Goal: Task Accomplishment & Management: Complete application form

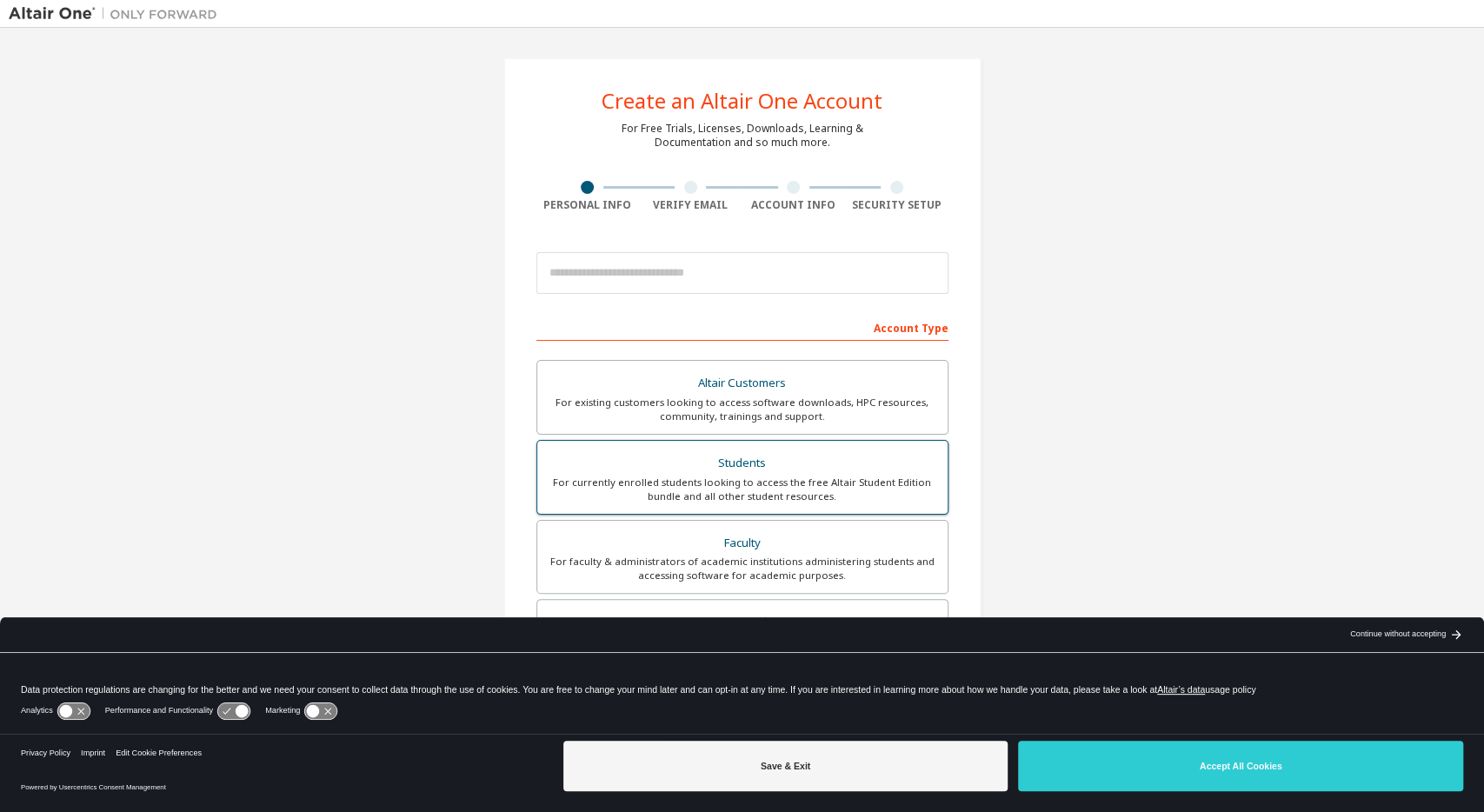
click at [758, 472] on div "Students" at bounding box center [742, 463] width 389 height 24
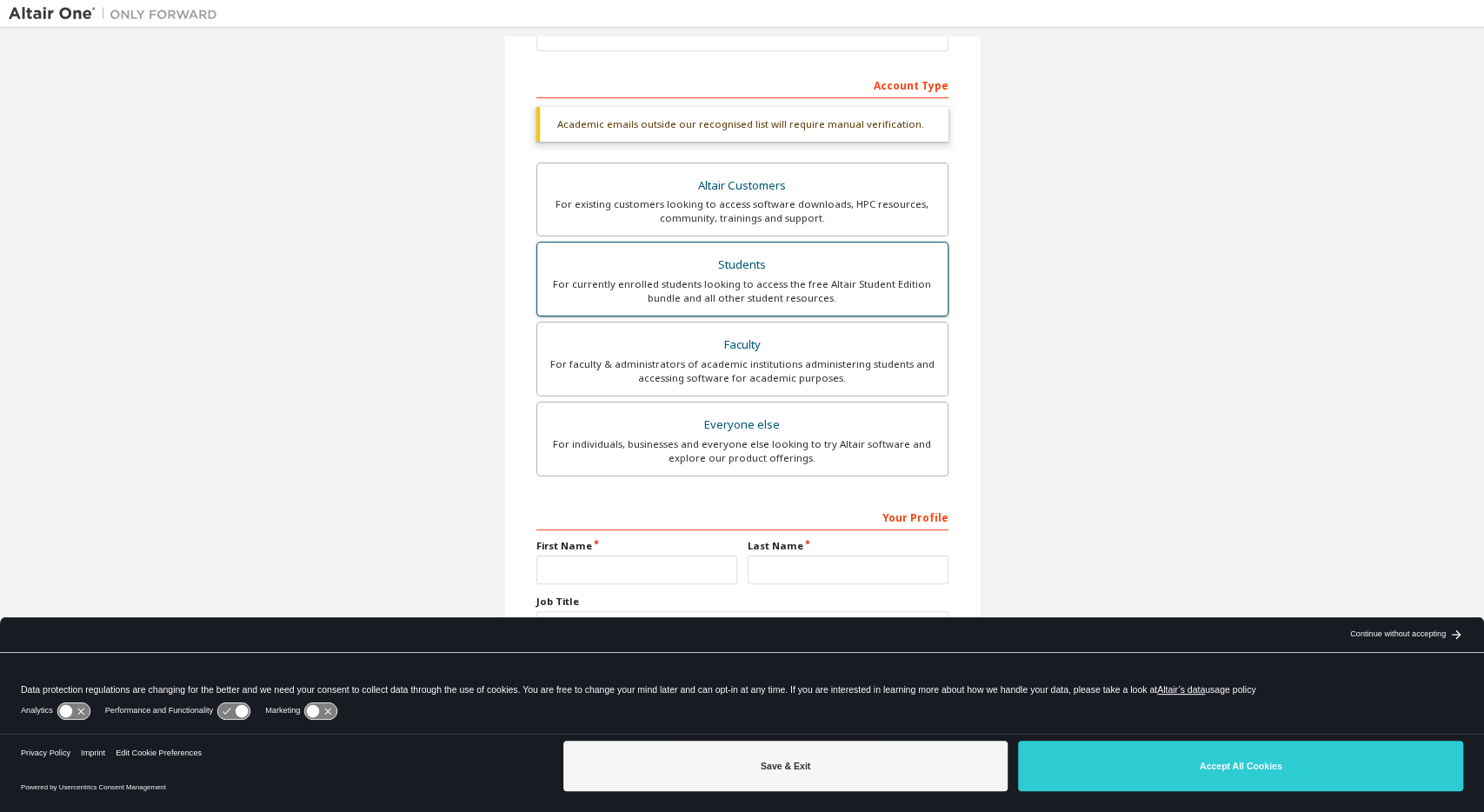
scroll to position [245, 0]
click at [569, 568] on input "text" at bounding box center [637, 567] width 201 height 29
type input "**********"
click at [777, 564] on input "text" at bounding box center [847, 567] width 201 height 29
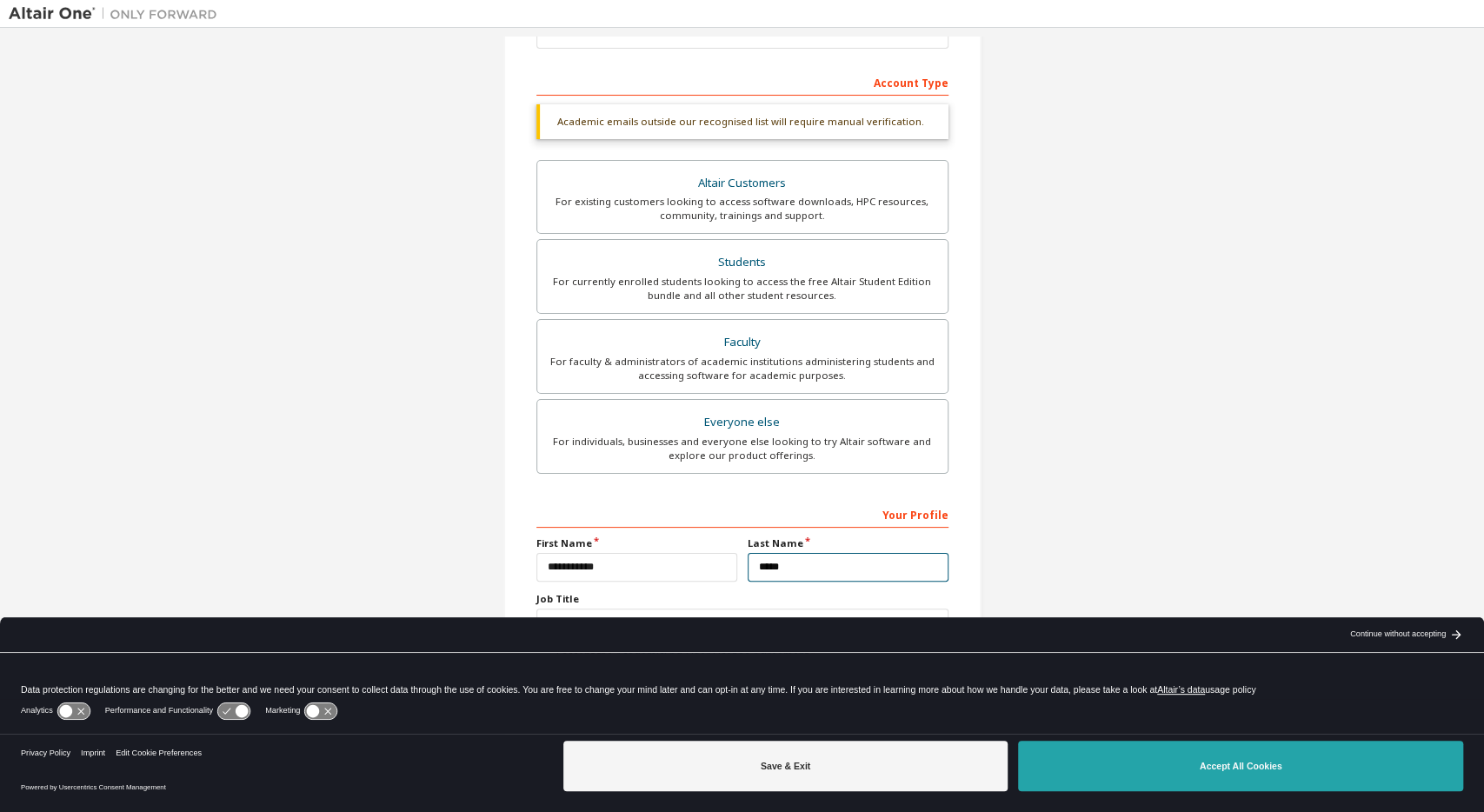
type input "*****"
click at [1290, 773] on button "Accept All Cookies" at bounding box center [1240, 765] width 445 height 51
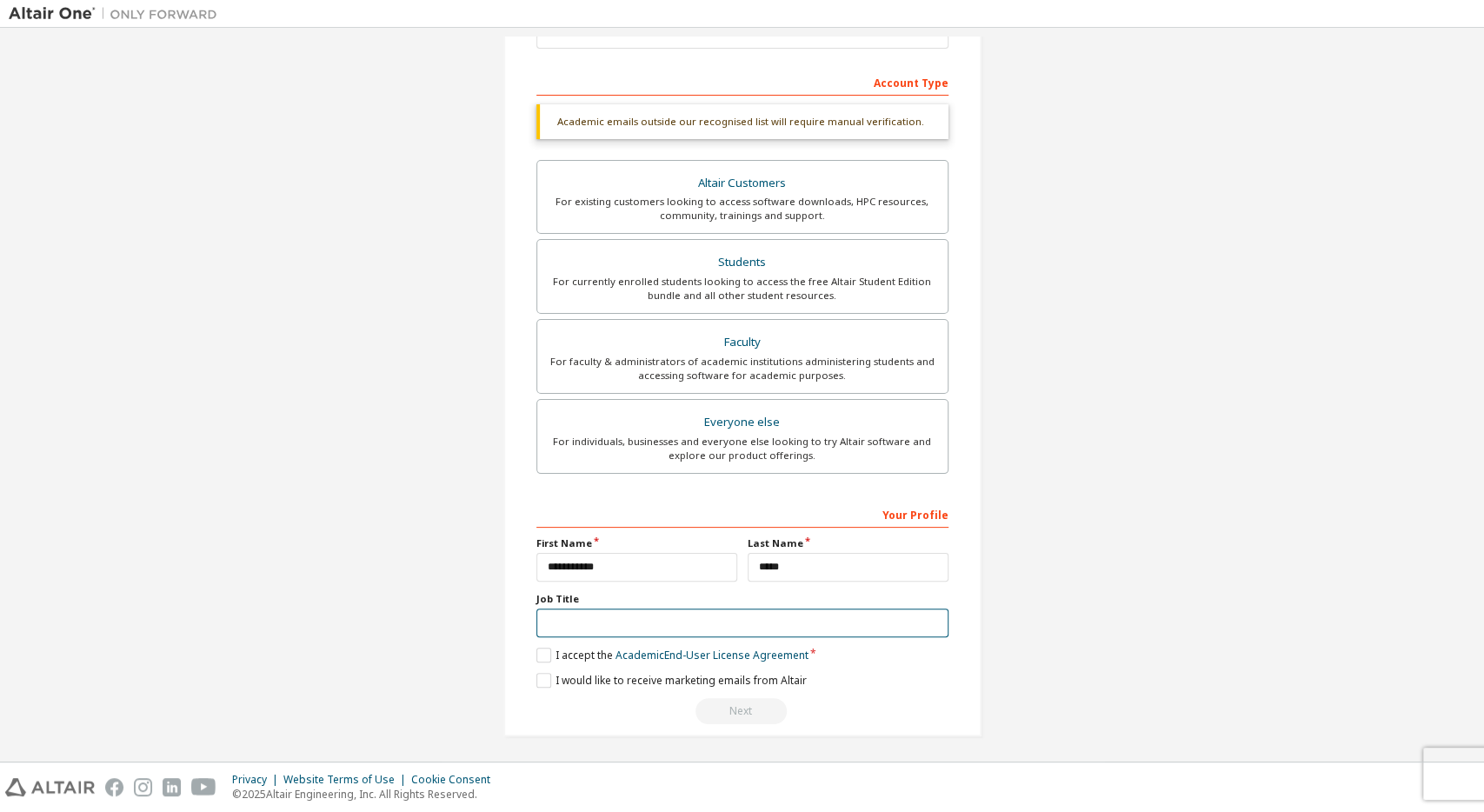
click at [673, 626] on input "text" at bounding box center [742, 622] width 412 height 29
type input "*******"
click at [550, 651] on label "I accept the Academic End-User License Agreement" at bounding box center [673, 654] width 272 height 15
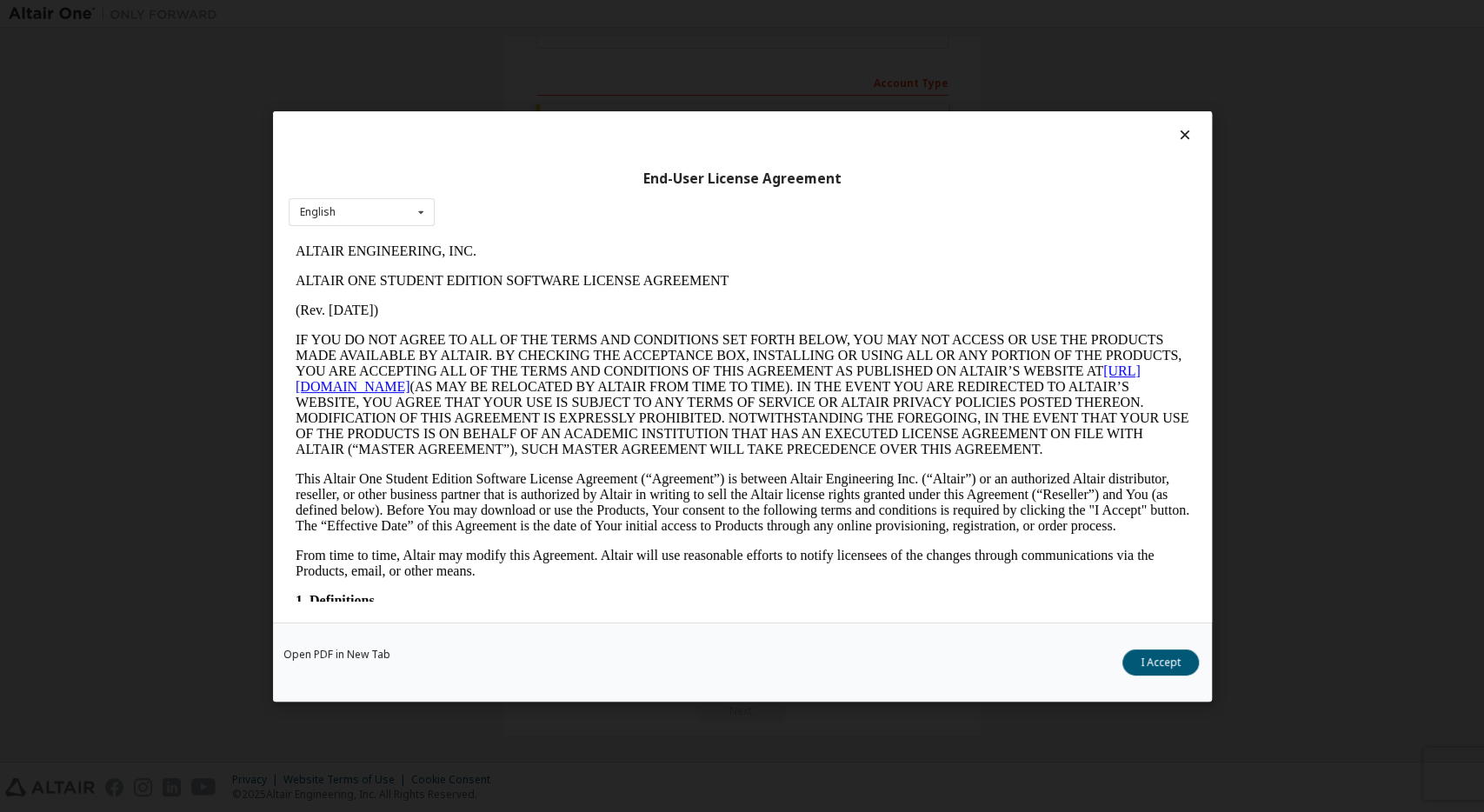
scroll to position [0, 0]
drag, startPoint x: 1140, startPoint y: 654, endPoint x: 1126, endPoint y: 662, distance: 16.1
click at [1140, 654] on button "I Accept" at bounding box center [1161, 661] width 77 height 26
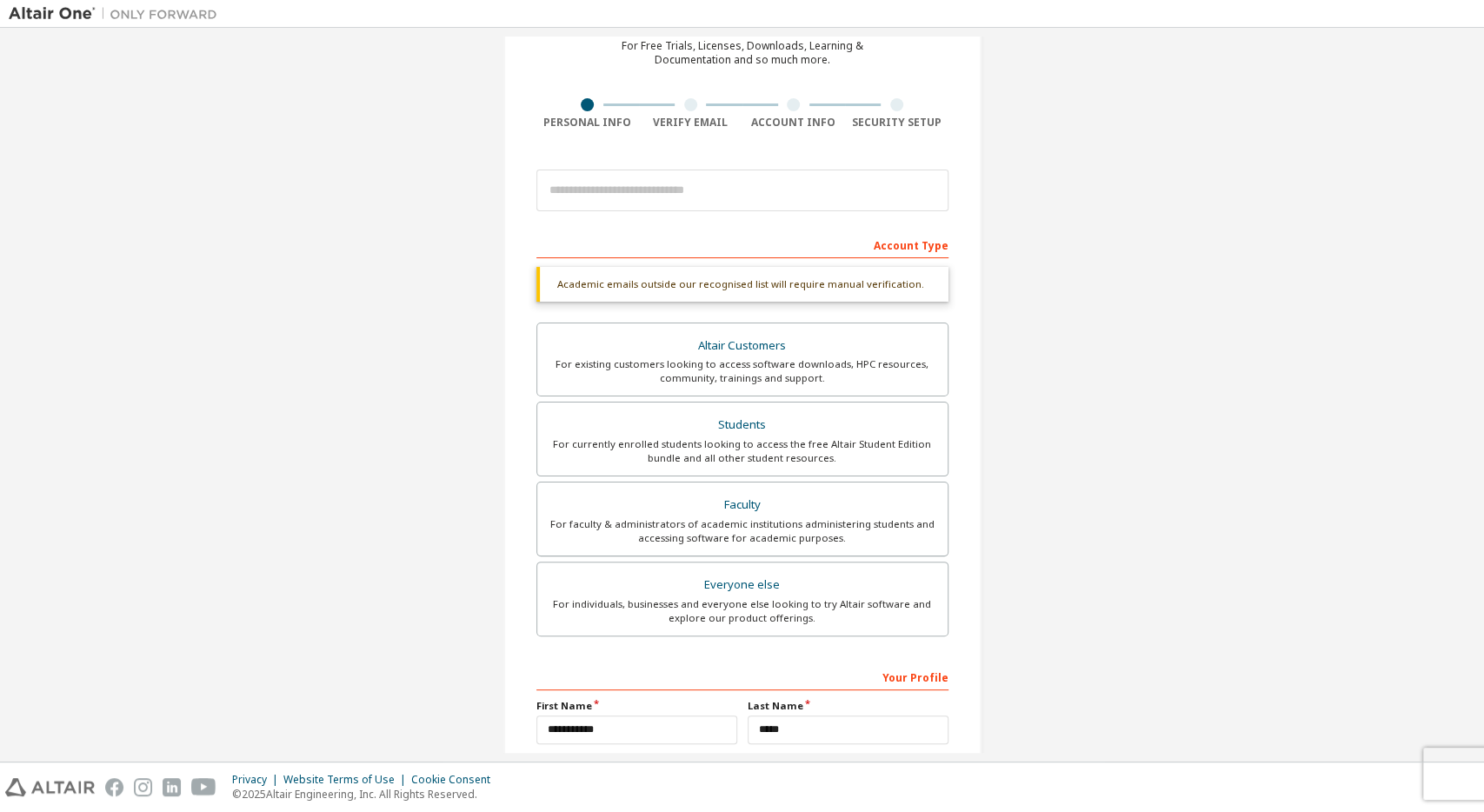
scroll to position [78, 0]
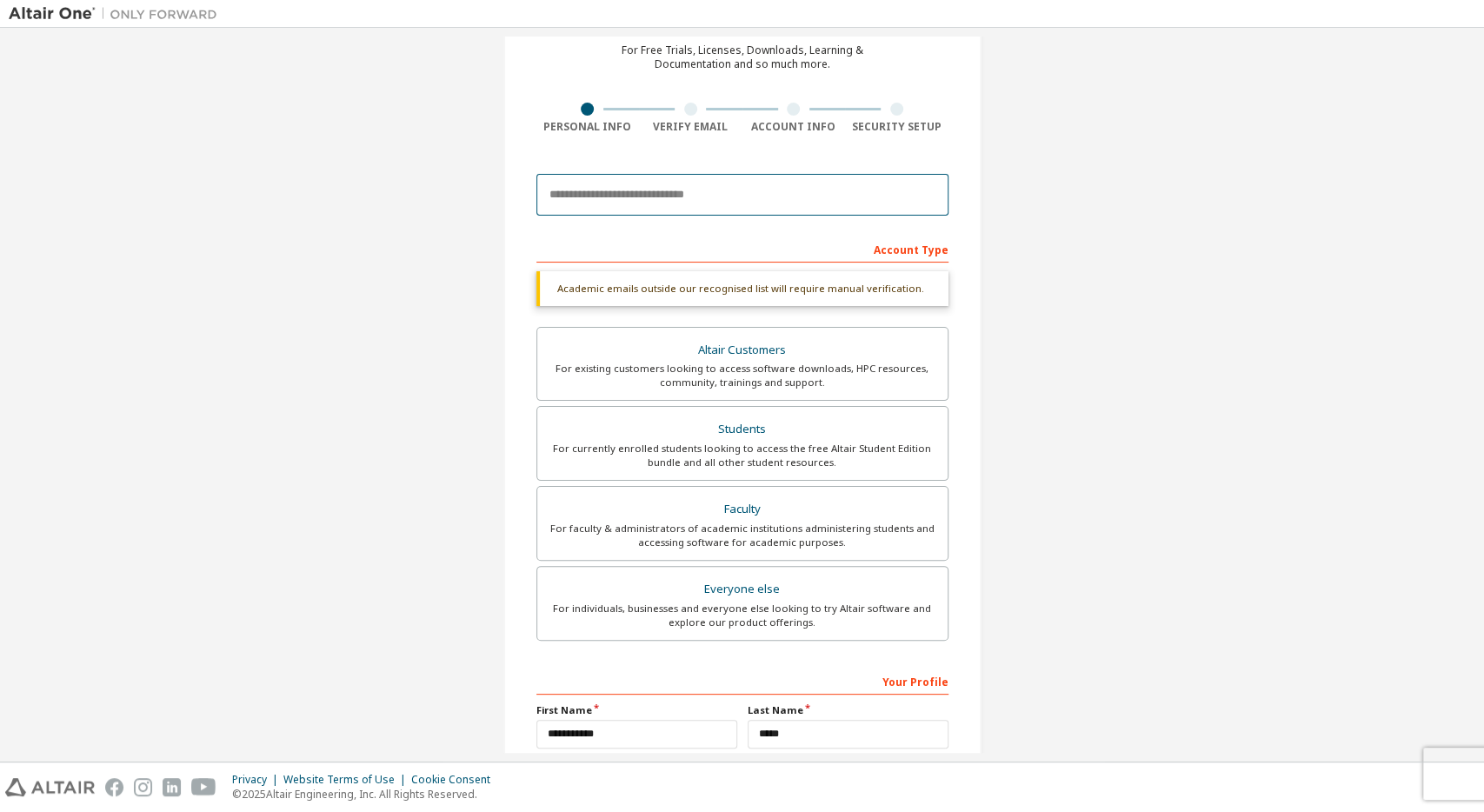
click at [615, 202] on input "email" at bounding box center [742, 195] width 412 height 42
type input "**********"
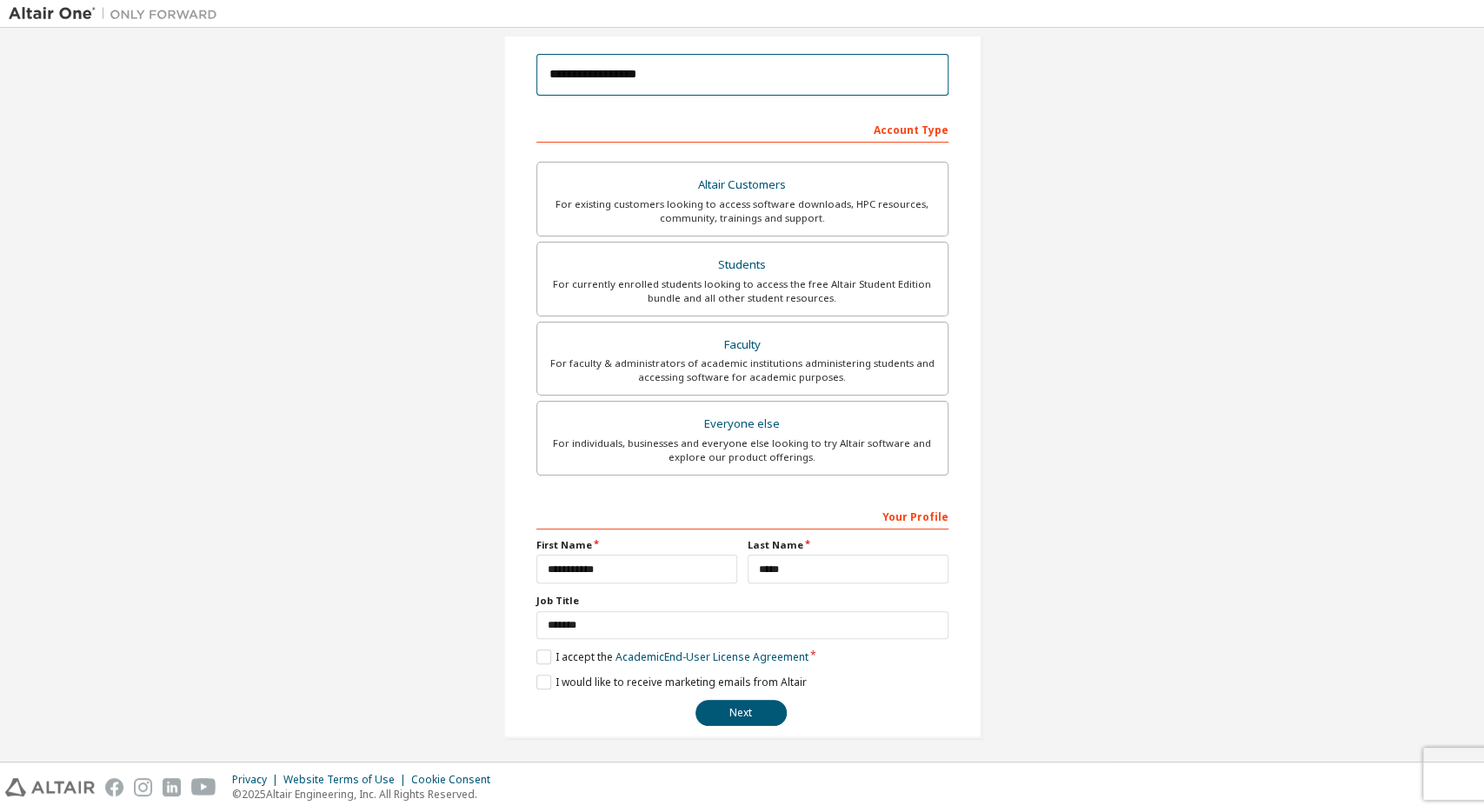
scroll to position [200, 0]
click at [752, 703] on button "Next" at bounding box center [741, 711] width 91 height 26
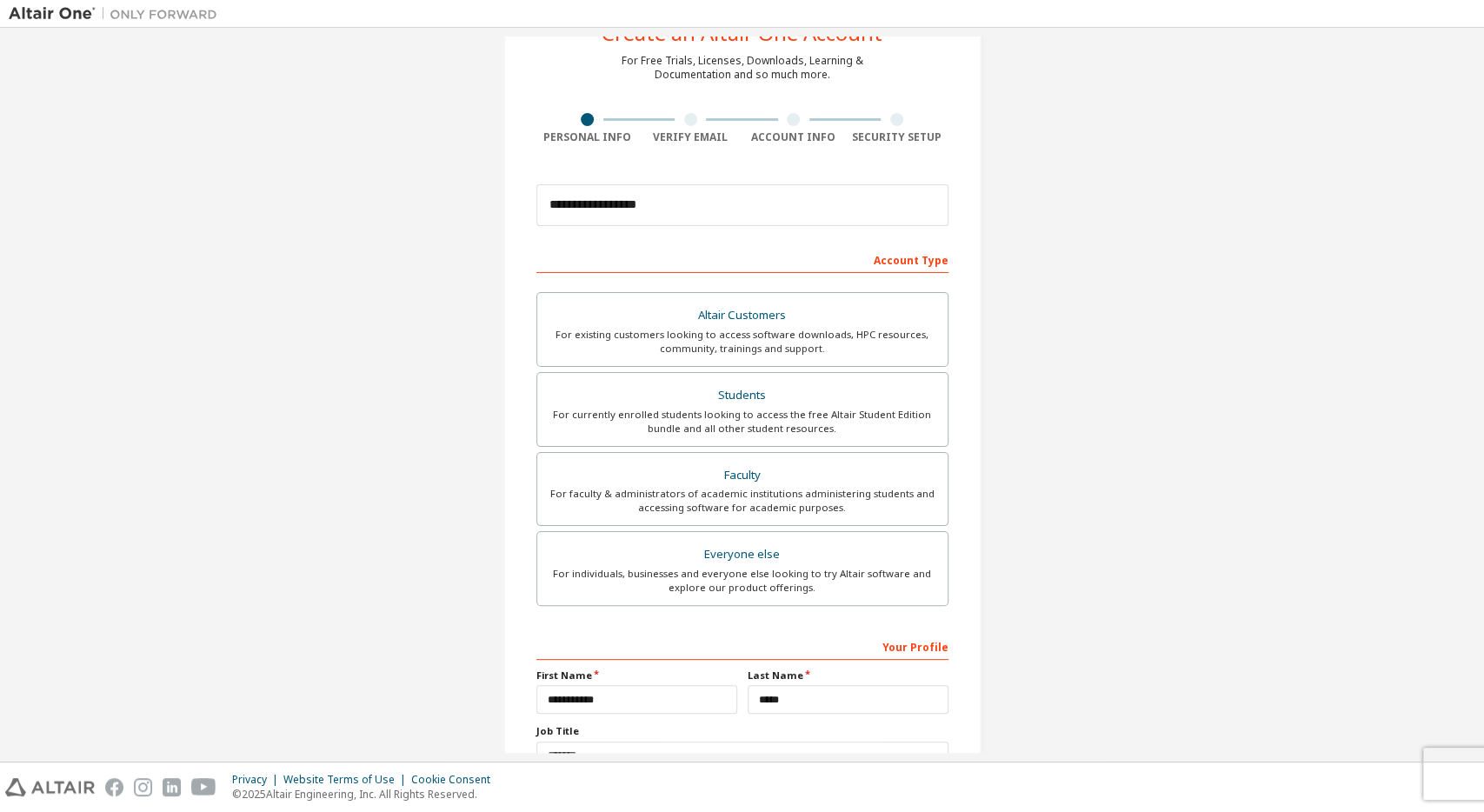
scroll to position [0, 0]
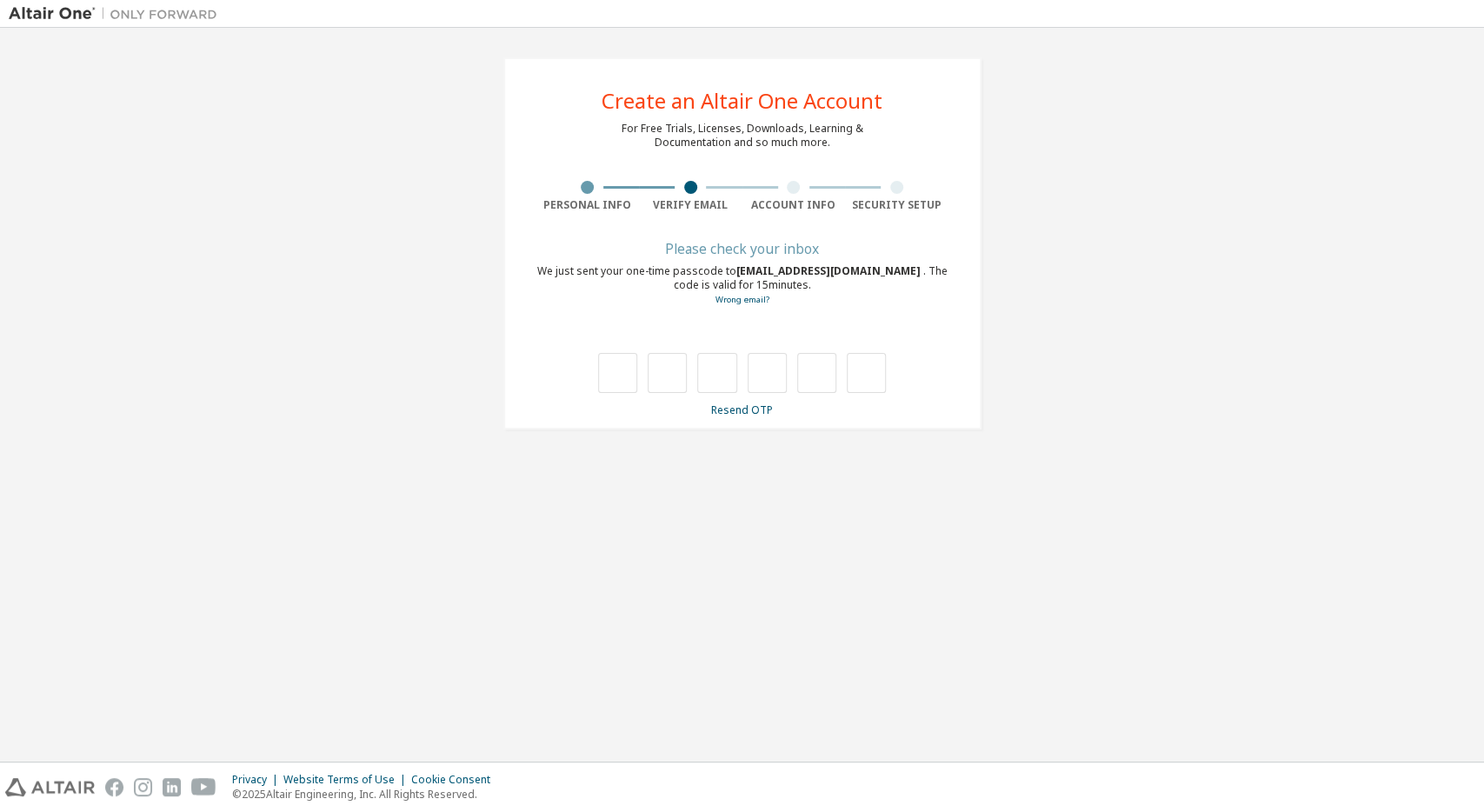
type input "*"
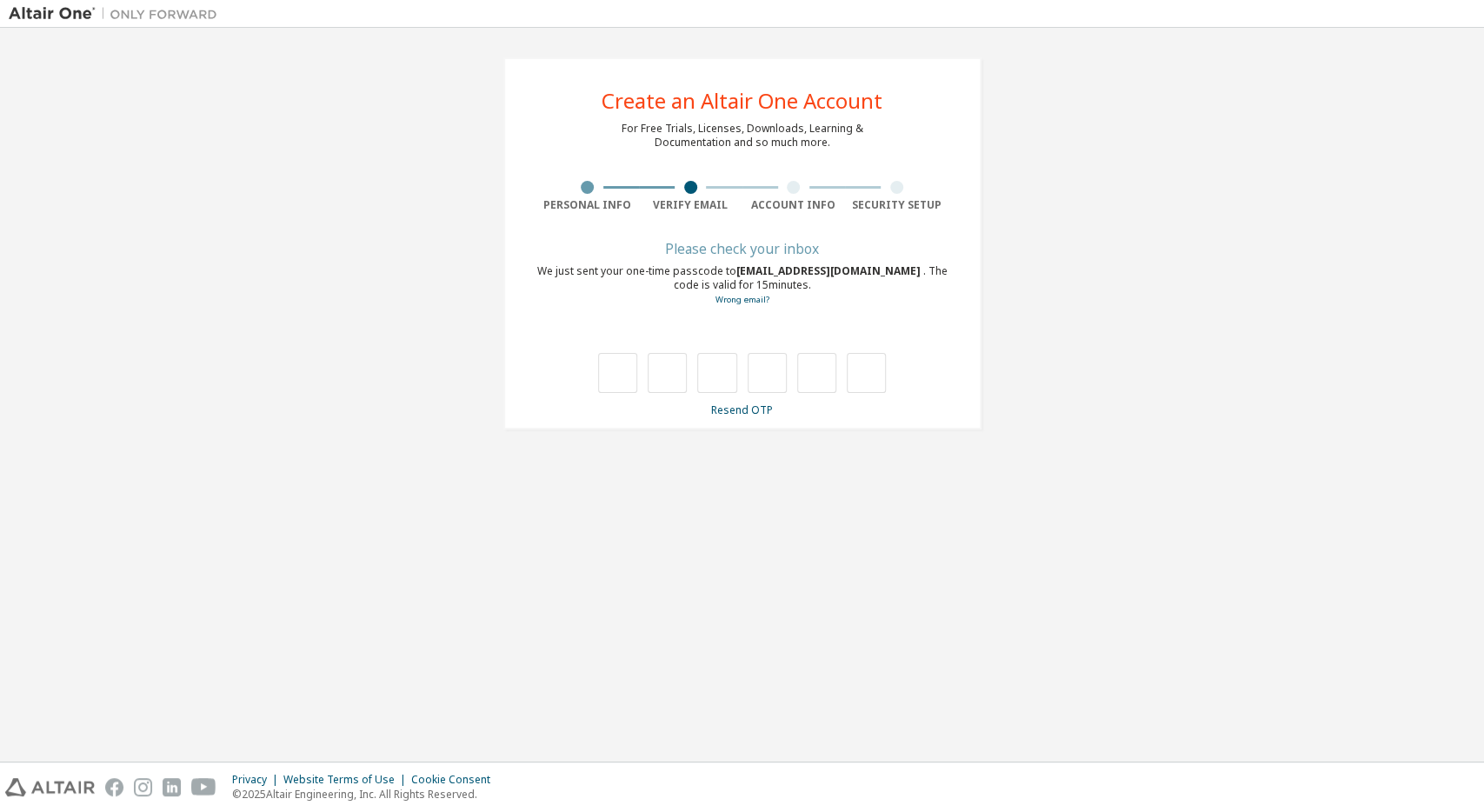
type input "*"
